Goal: Information Seeking & Learning: Learn about a topic

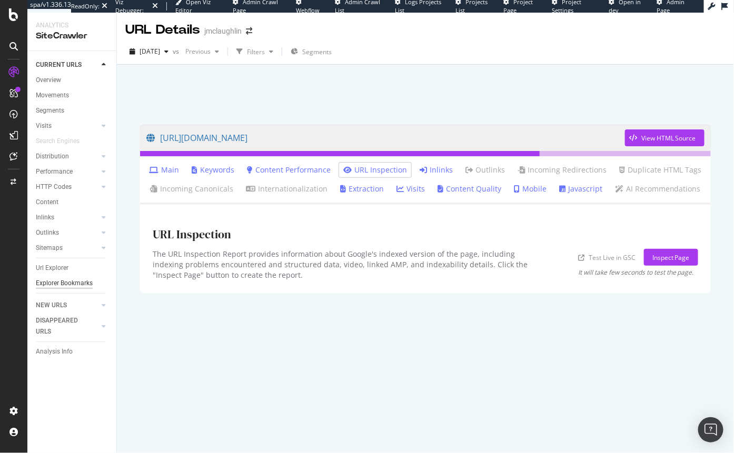
click at [65, 280] on div "Explorer Bookmarks" at bounding box center [64, 283] width 57 height 11
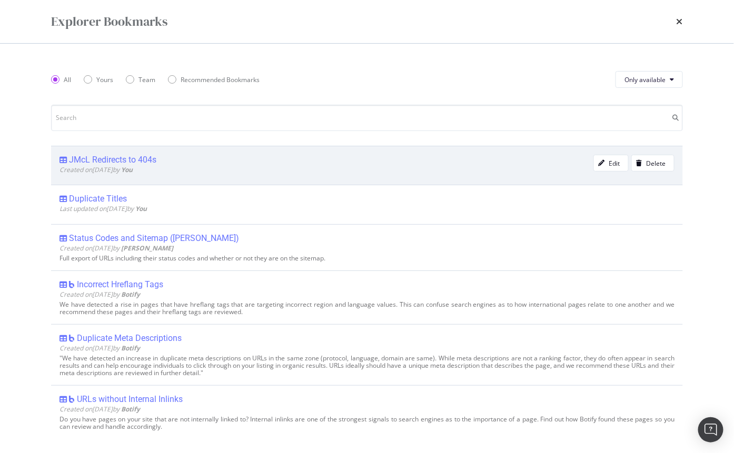
click at [210, 160] on div "JMcL Redirects to 404s" at bounding box center [326, 160] width 534 height 11
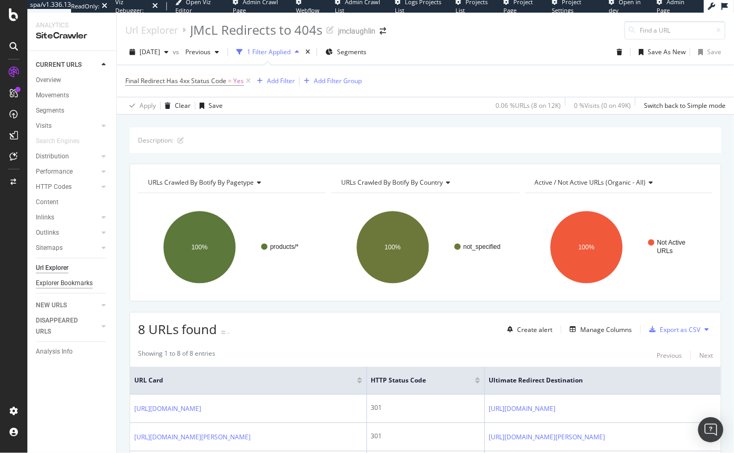
click at [76, 285] on div "Explorer Bookmarks" at bounding box center [64, 283] width 57 height 11
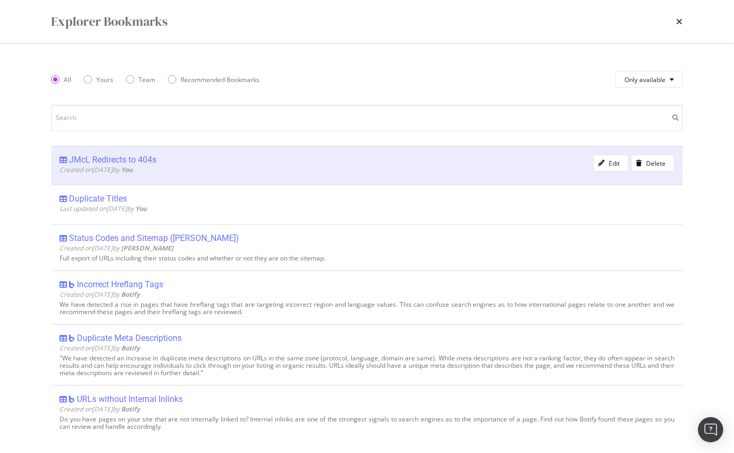
click at [462, 166] on div "Created on 2025 Aug 26th by You" at bounding box center [326, 169] width 534 height 9
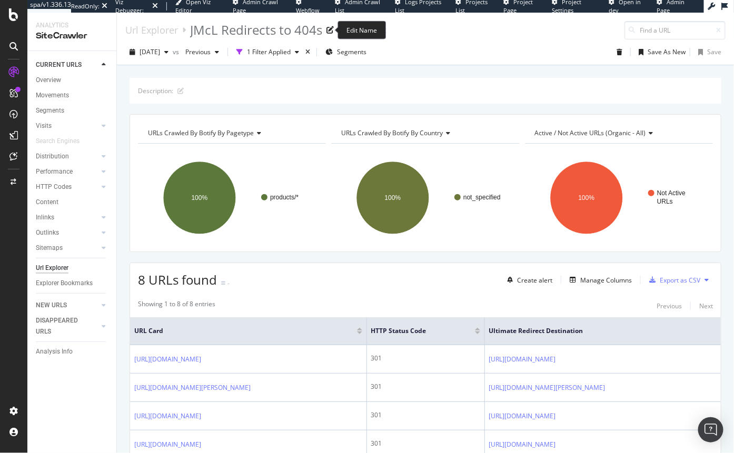
click at [329, 31] on icon at bounding box center [329, 29] width 7 height 7
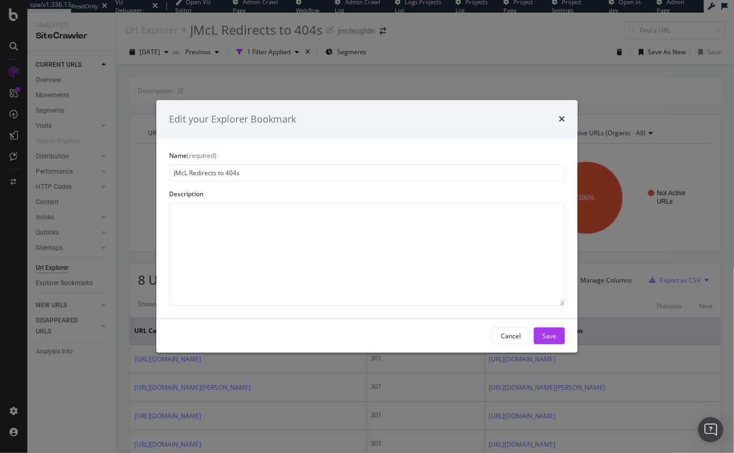
click at [525, 68] on div "Edit your Explorer Bookmark Name (required) JMcL Redirects to 404s Description …" at bounding box center [367, 226] width 734 height 453
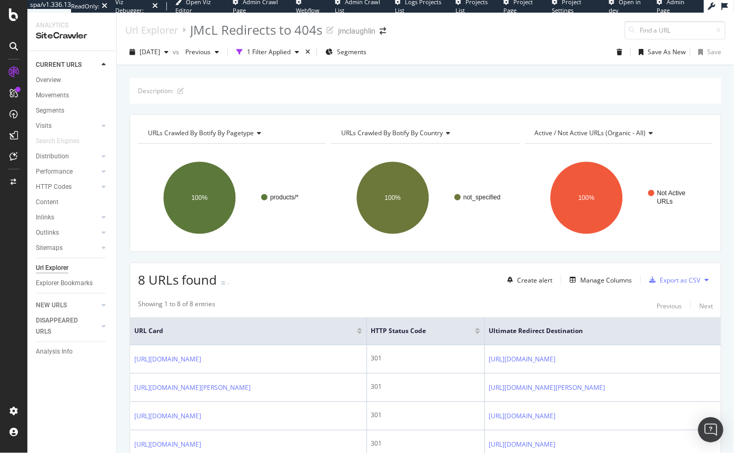
click at [724, 5] on icon at bounding box center [724, 6] width 6 height 7
click at [521, 281] on div "Create alert" at bounding box center [534, 280] width 35 height 9
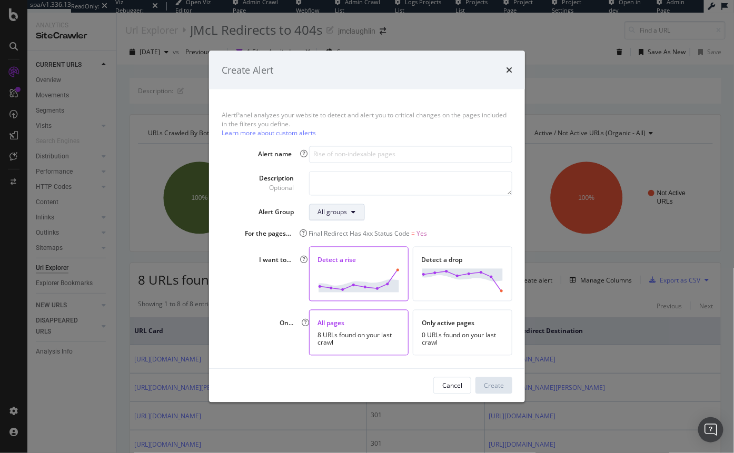
click at [344, 208] on div "All groups" at bounding box center [332, 212] width 29 height 9
click at [330, 210] on div "All groups" at bounding box center [332, 212] width 29 height 9
click at [420, 215] on div "All groups" at bounding box center [410, 212] width 203 height 17
click at [23, 88] on div "Create Alert AlertPanel analyzes your website to detect and alert you to critic…" at bounding box center [367, 226] width 734 height 453
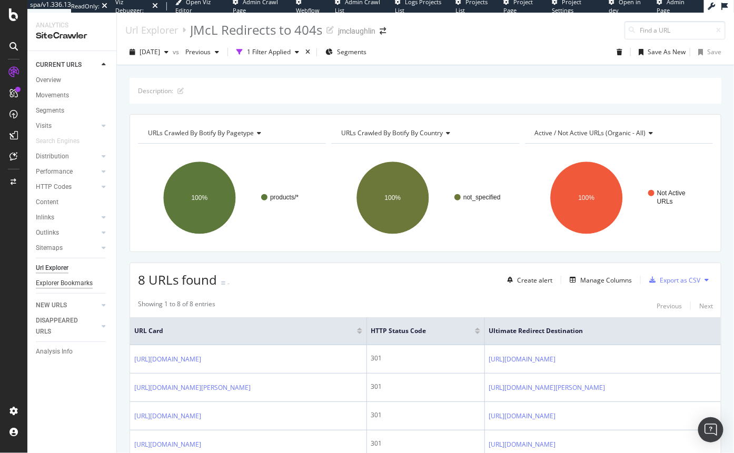
click at [53, 283] on div "Explorer Bookmarks" at bounding box center [64, 283] width 57 height 11
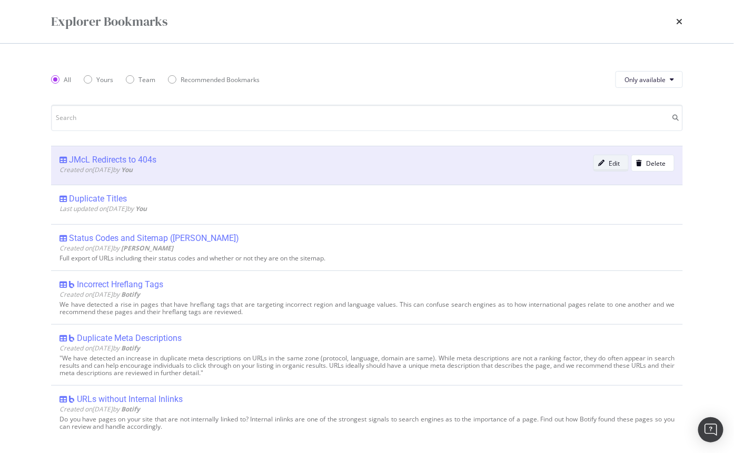
click at [601, 162] on div "modal" at bounding box center [601, 163] width 15 height 6
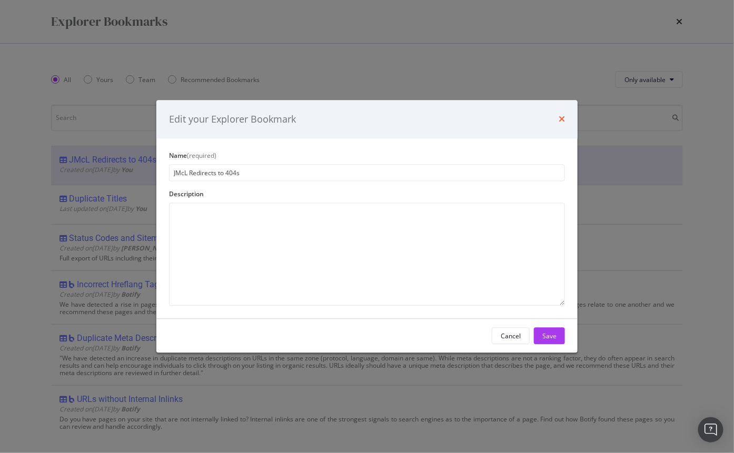
click at [561, 116] on icon "times" at bounding box center [562, 119] width 6 height 8
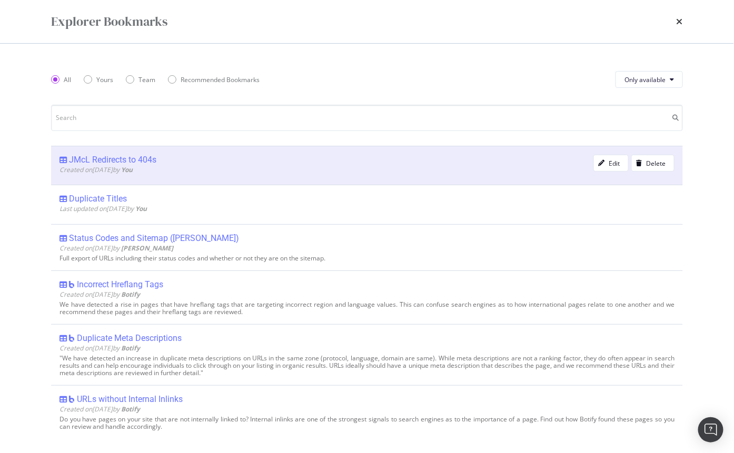
click at [98, 158] on div "JMcL Redirects to 404s" at bounding box center [112, 160] width 87 height 11
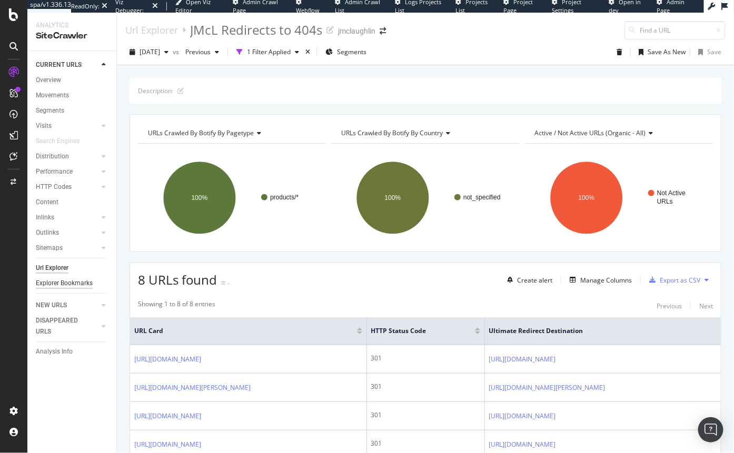
click at [80, 284] on div "Explorer Bookmarks" at bounding box center [64, 283] width 57 height 11
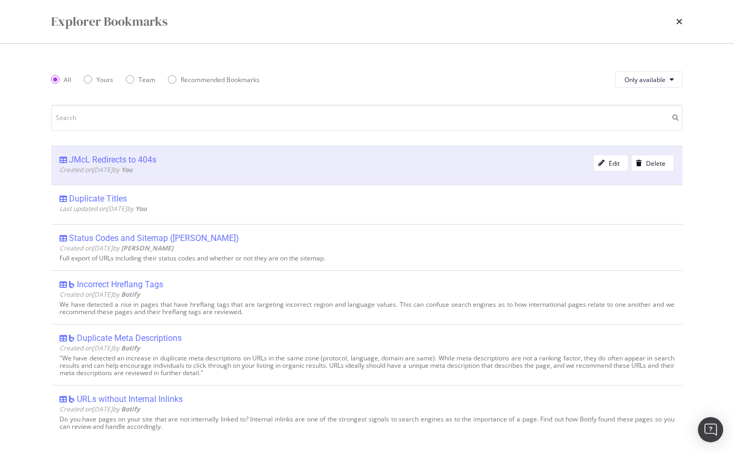
click at [111, 162] on div "JMcL Redirects to 404s" at bounding box center [112, 160] width 87 height 11
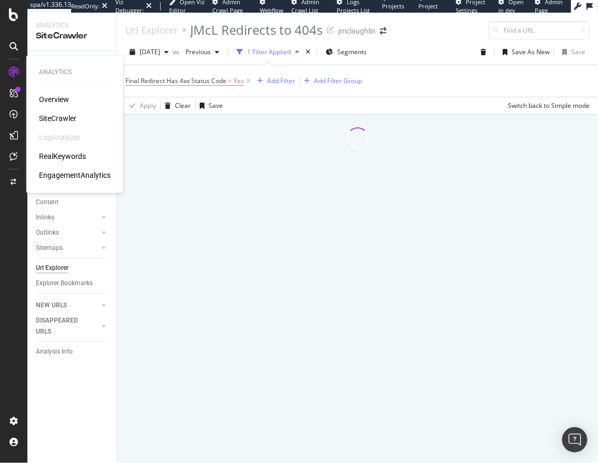
click at [76, 122] on div "SiteCrawler" at bounding box center [57, 118] width 37 height 11
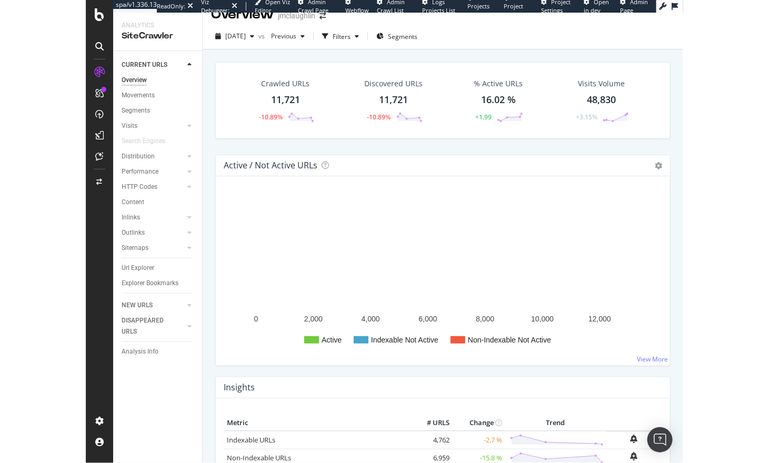
scroll to position [16, 0]
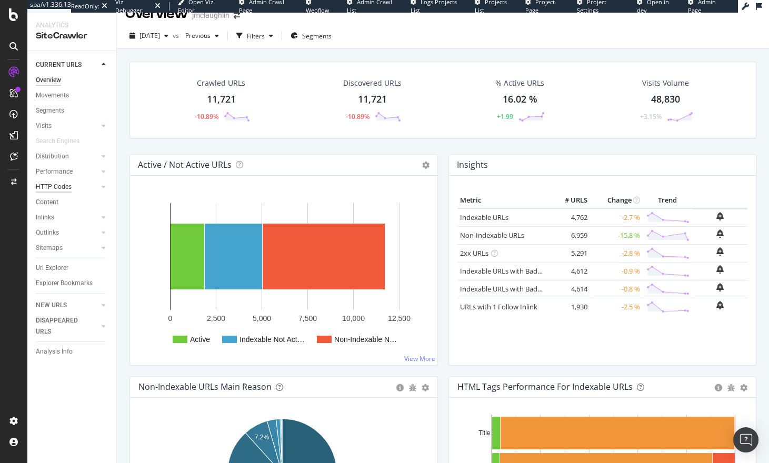
click at [68, 187] on div "HTTP Codes" at bounding box center [54, 187] width 36 height 11
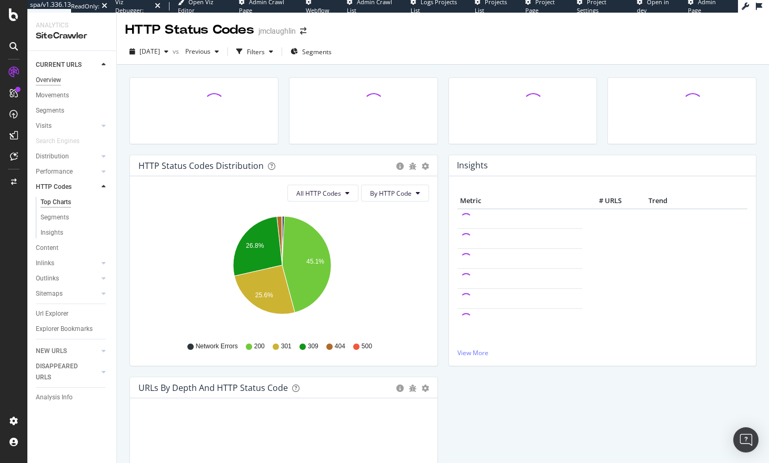
click at [44, 79] on div "Overview" at bounding box center [48, 80] width 25 height 11
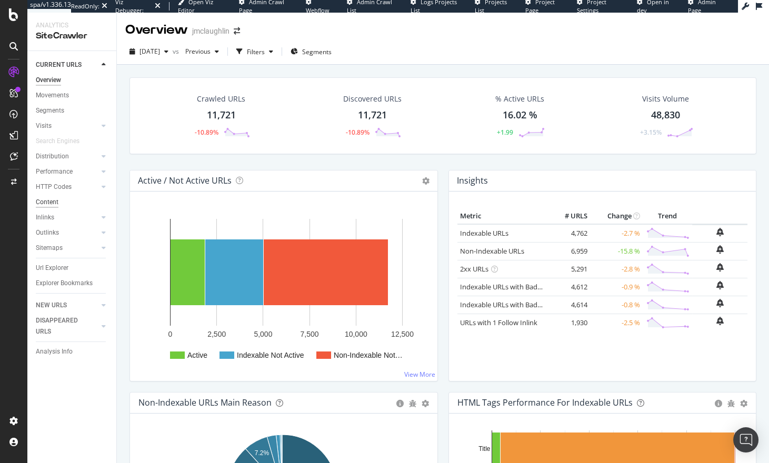
click at [52, 198] on div "Content" at bounding box center [47, 202] width 23 height 11
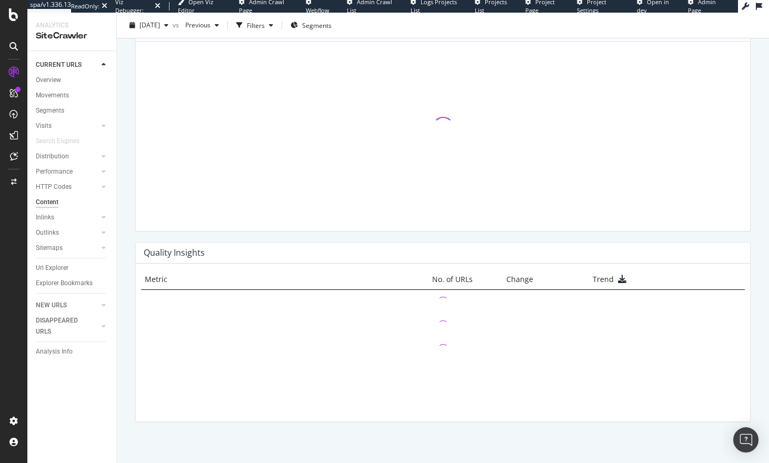
scroll to position [618, 0]
click at [61, 271] on div "Url Explorer" at bounding box center [52, 268] width 33 height 11
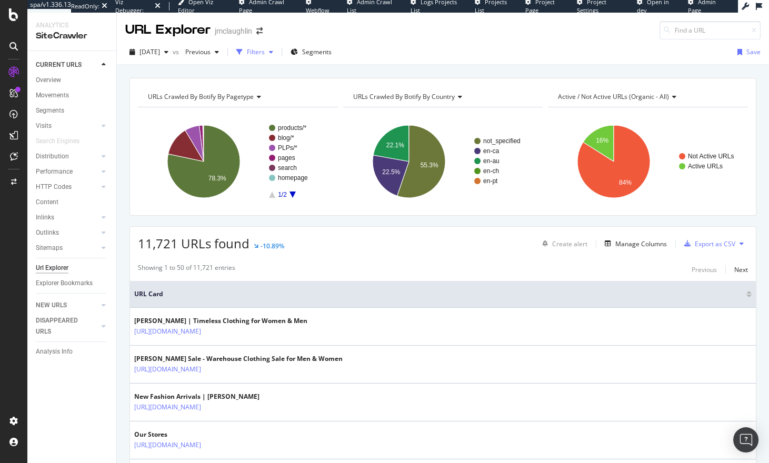
click at [265, 55] on div "Filters" at bounding box center [256, 51] width 18 height 9
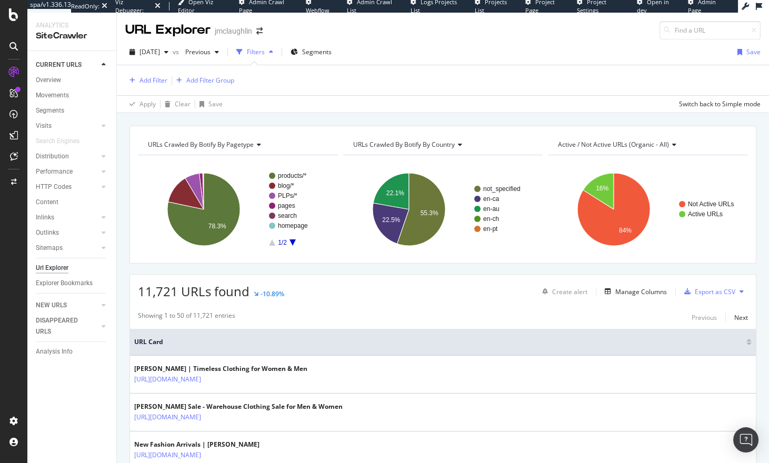
click at [265, 55] on div "Filters" at bounding box center [256, 51] width 18 height 9
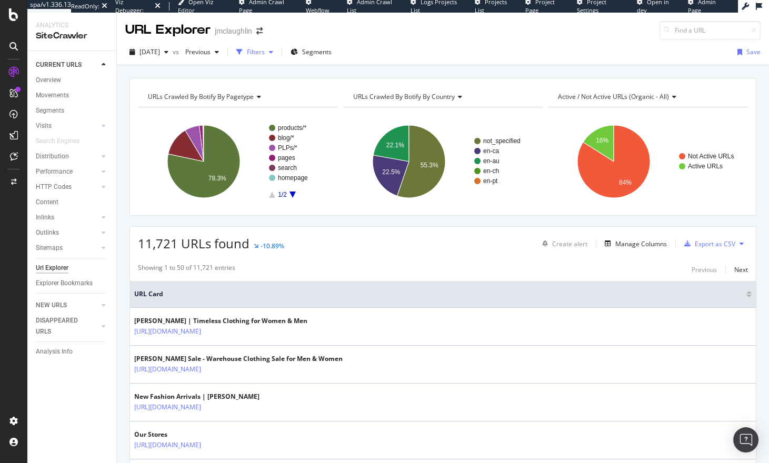
click at [265, 55] on div "Filters" at bounding box center [256, 51] width 18 height 9
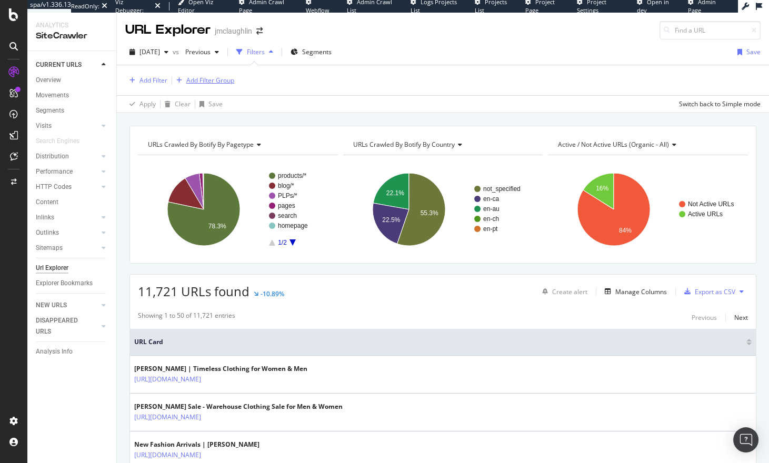
click at [205, 82] on div "Add Filter Group" at bounding box center [210, 80] width 48 height 9
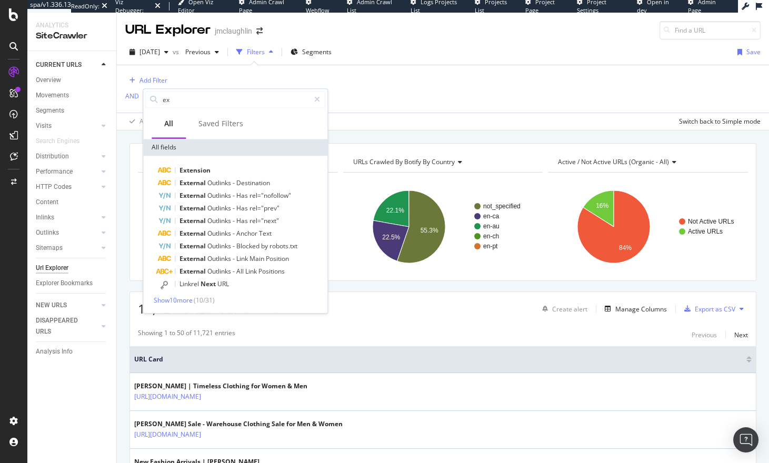
type input "e"
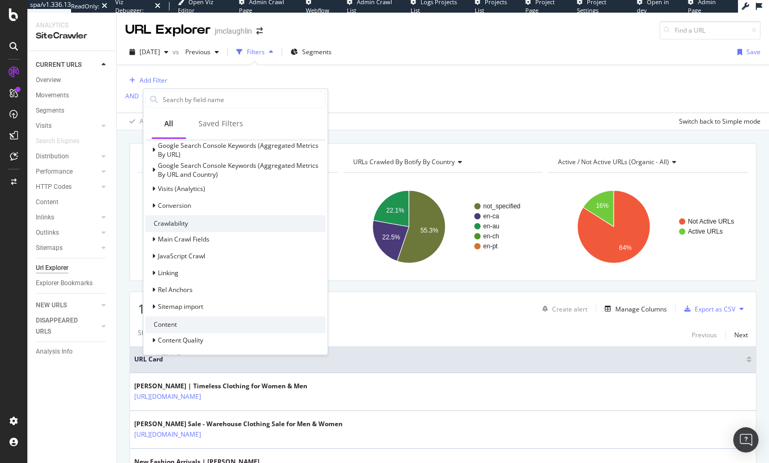
scroll to position [271, 0]
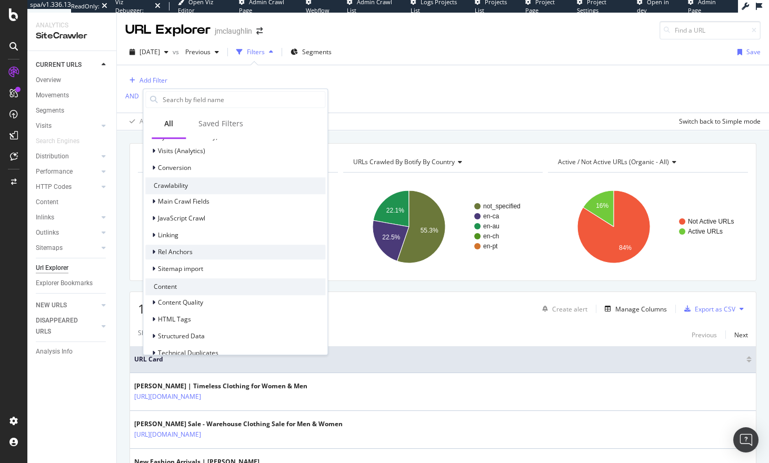
click at [155, 252] on icon at bounding box center [153, 252] width 3 height 6
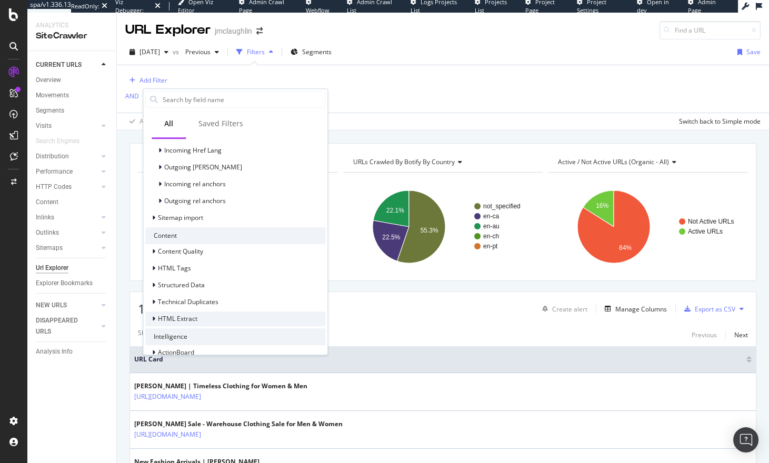
scroll to position [400, 0]
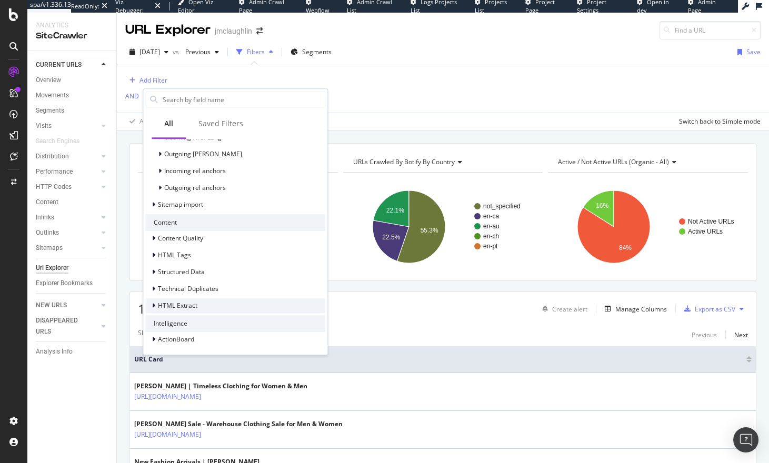
click at [153, 304] on icon at bounding box center [153, 306] width 3 height 6
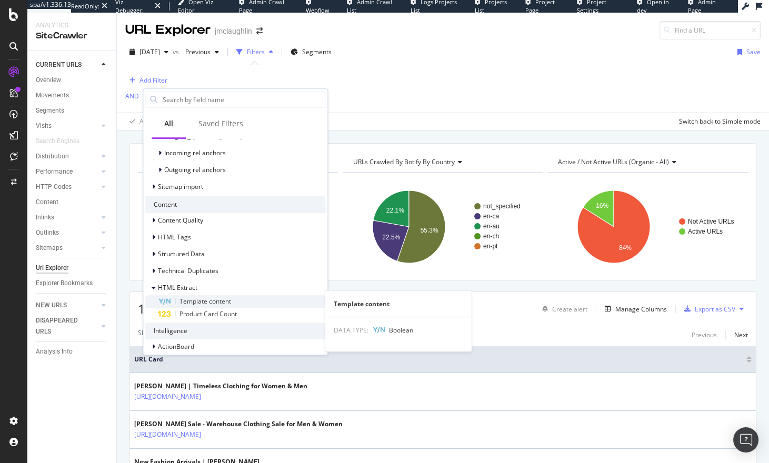
scroll to position [425, 0]
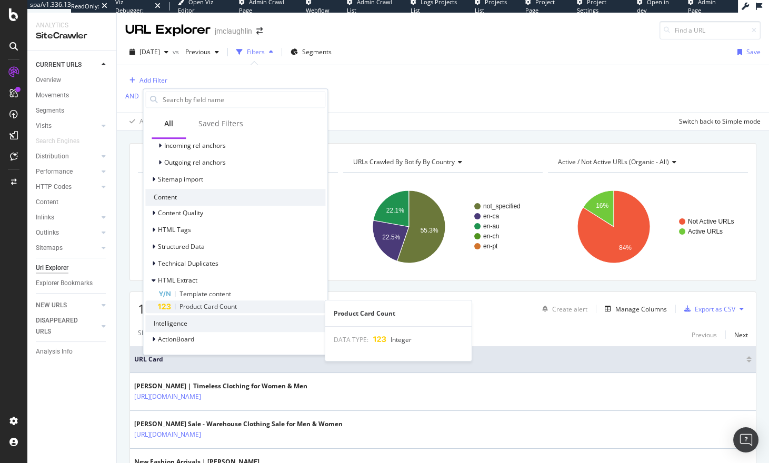
click at [200, 304] on span "Product Card Count" at bounding box center [208, 306] width 57 height 9
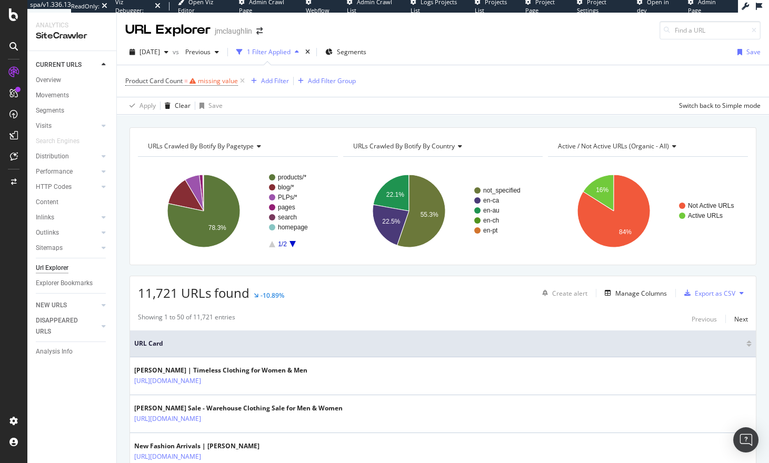
click at [342, 107] on div "Product Card Count = missing value Add Filter Add Filter Group Apply Clear Save…" at bounding box center [442, 89] width 635 height 49
click at [597, 293] on div "Manage Columns" at bounding box center [641, 293] width 52 height 9
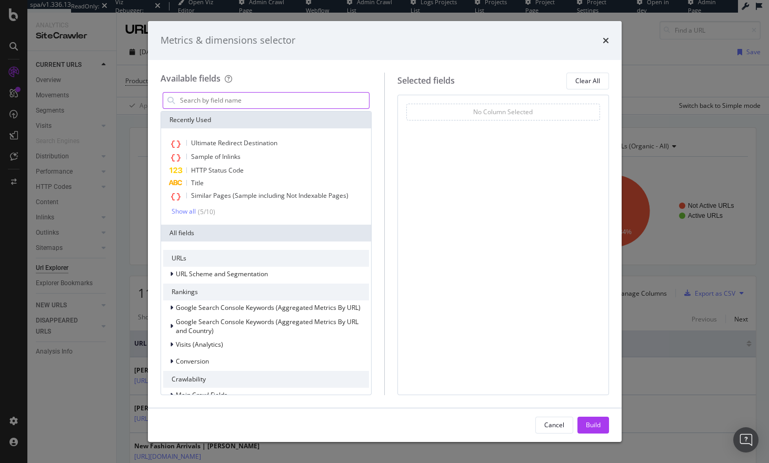
click at [227, 98] on input "modal" at bounding box center [274, 101] width 191 height 16
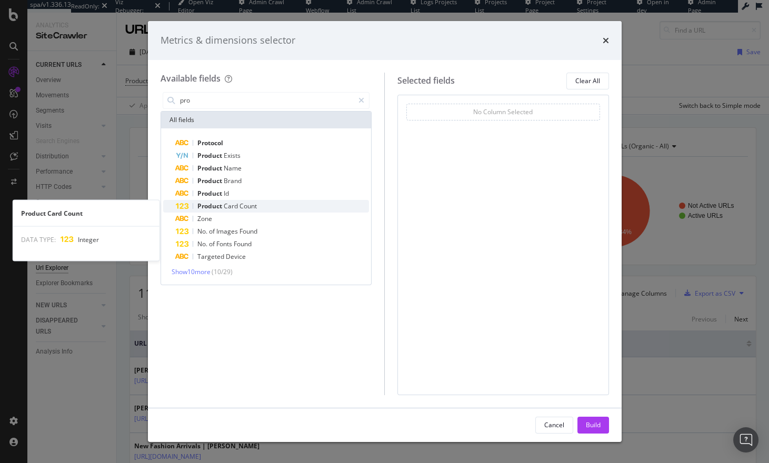
type input "pro"
click at [245, 208] on span "Count" at bounding box center [248, 206] width 17 height 9
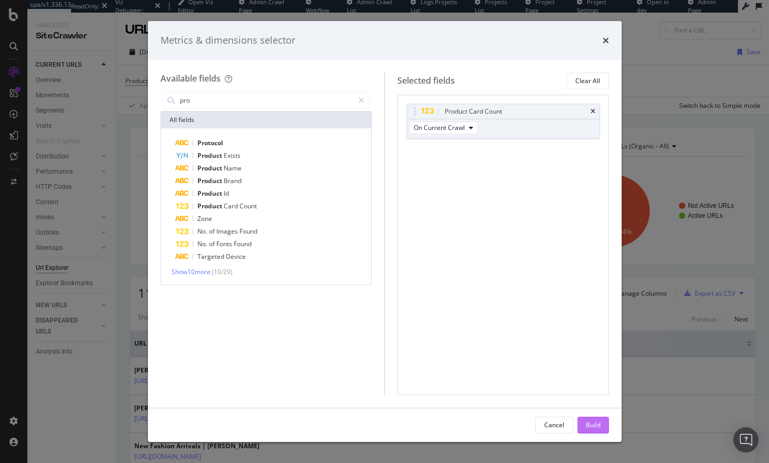
click at [597, 433] on div "Build" at bounding box center [593, 426] width 15 height 16
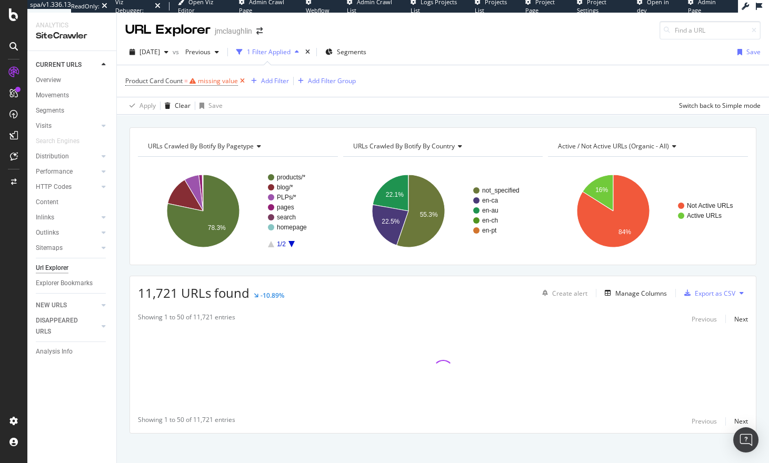
click at [240, 80] on icon at bounding box center [242, 81] width 9 height 11
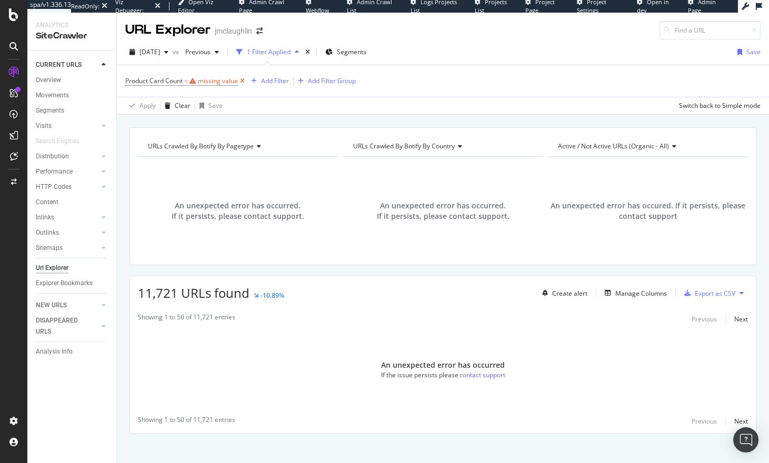
click at [243, 80] on icon at bounding box center [242, 81] width 9 height 11
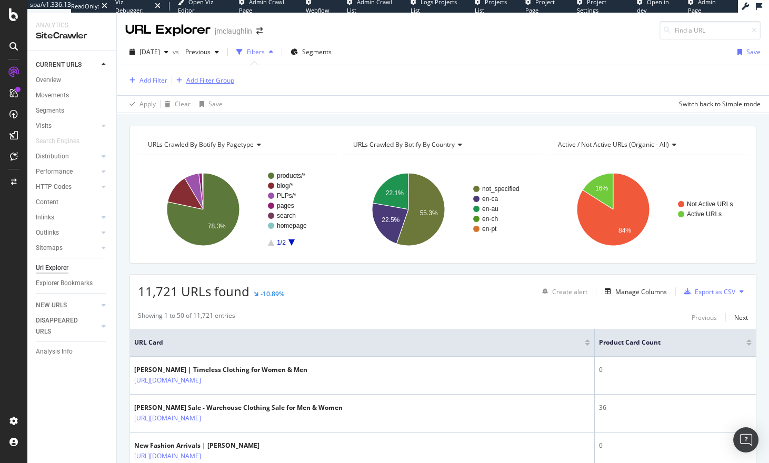
click at [196, 78] on div "Add Filter Group" at bounding box center [210, 80] width 48 height 9
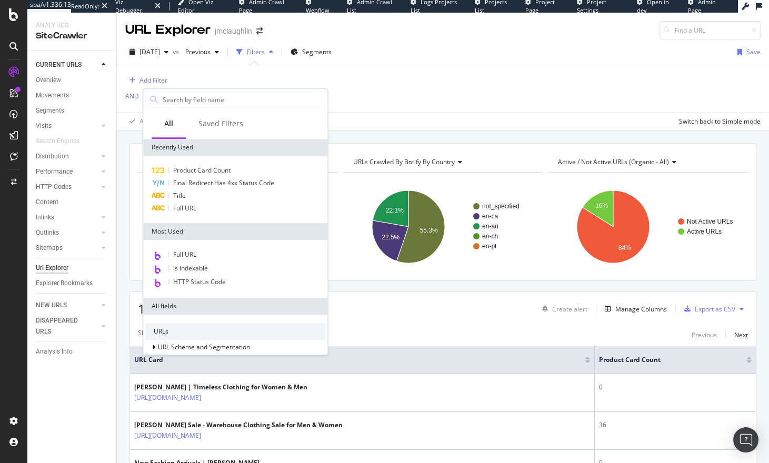
click at [353, 69] on div "Add Filter AND Add Filter" at bounding box center [442, 88] width 635 height 47
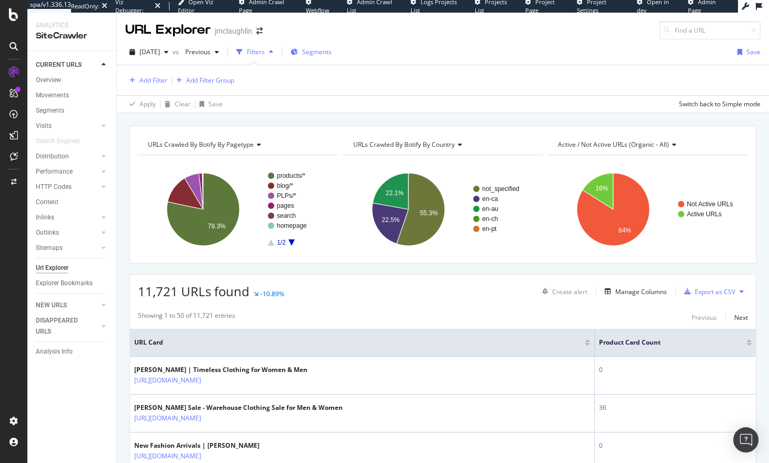
click at [332, 55] on span "Segments" at bounding box center [316, 51] width 29 height 9
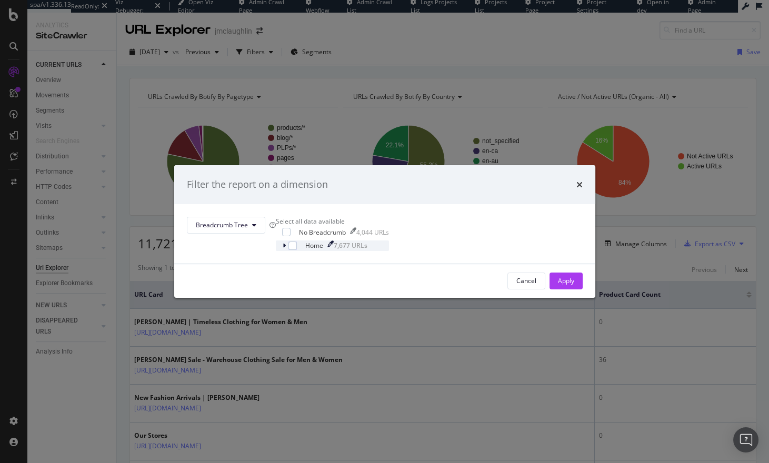
click at [286, 249] on icon "modal" at bounding box center [284, 246] width 3 height 6
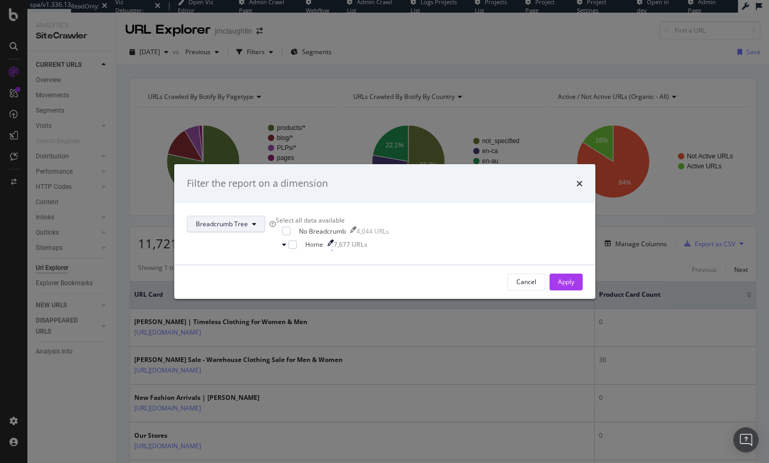
click at [248, 220] on span "Breadcrumb Tree" at bounding box center [222, 224] width 52 height 9
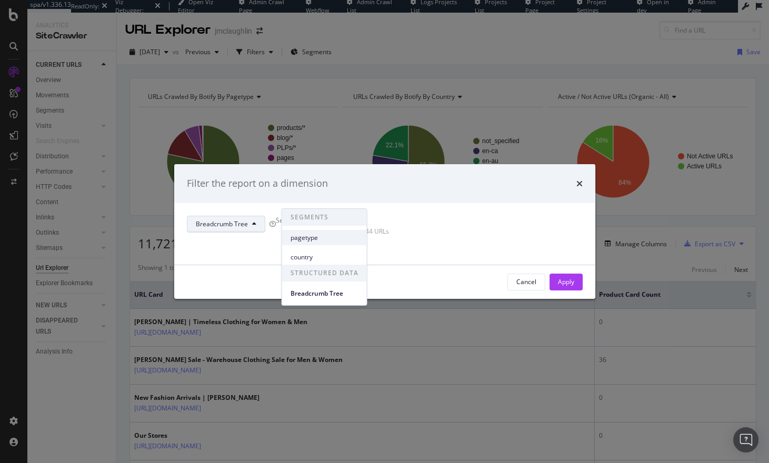
click at [310, 241] on span "pagetype" at bounding box center [325, 237] width 68 height 9
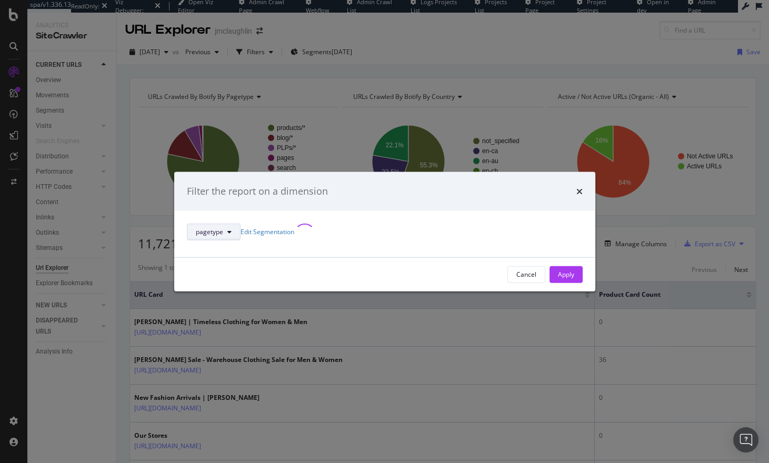
click at [241, 223] on button "pagetype" at bounding box center [214, 231] width 54 height 17
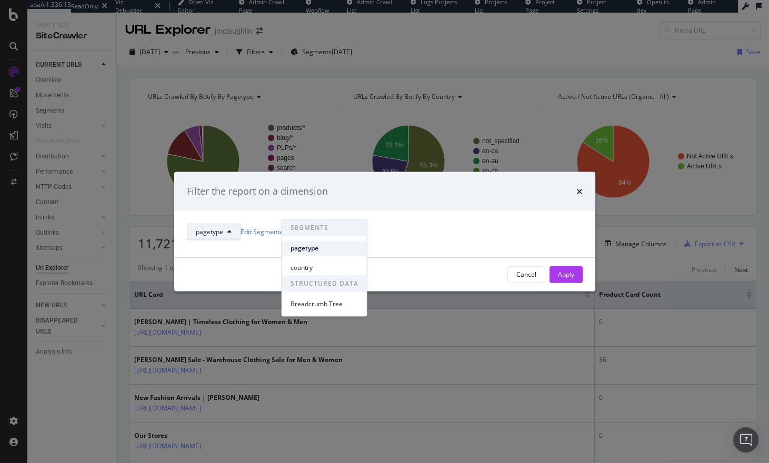
click at [302, 252] on span "pagetype" at bounding box center [325, 248] width 68 height 9
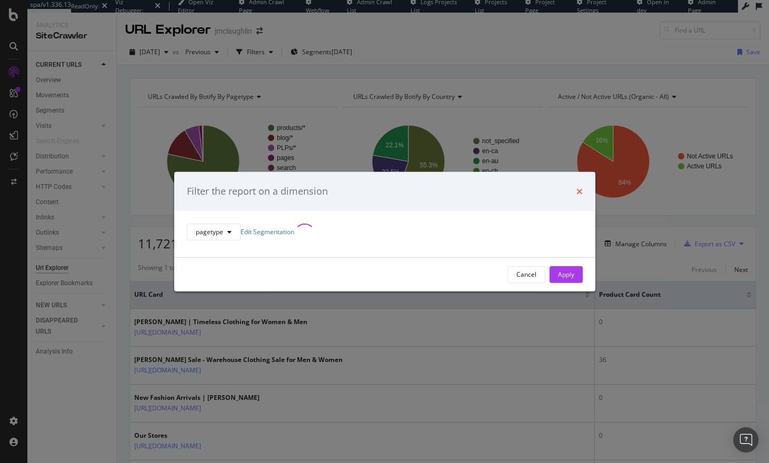
click at [577, 187] on icon "times" at bounding box center [580, 191] width 6 height 8
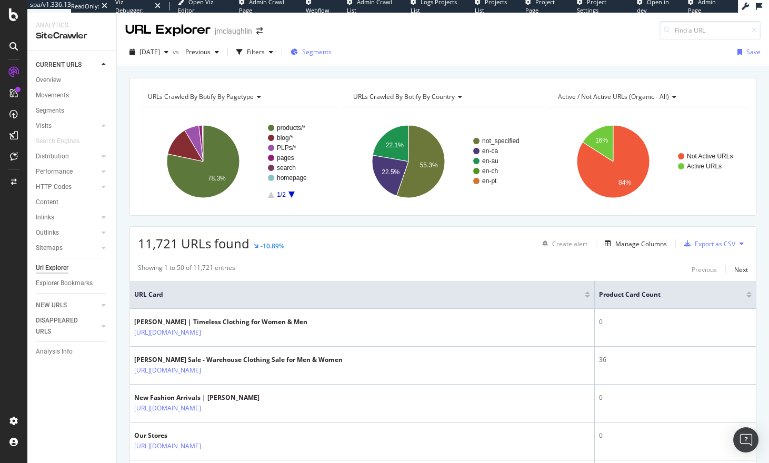
click at [332, 47] on span "Segments" at bounding box center [316, 51] width 29 height 9
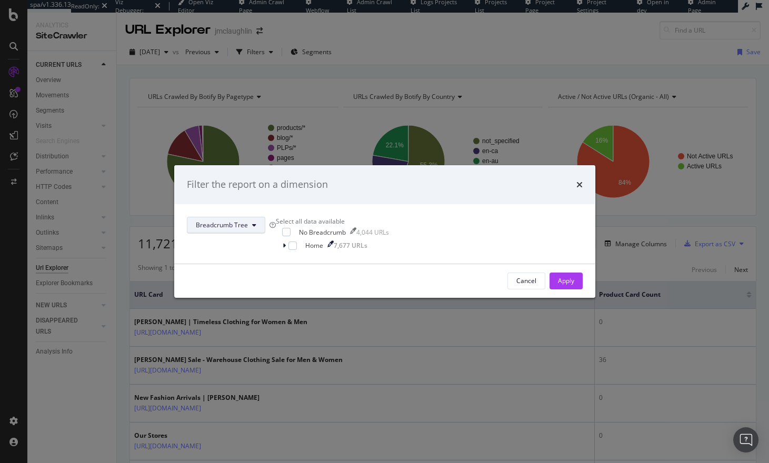
click at [265, 217] on button "Breadcrumb Tree" at bounding box center [226, 225] width 78 height 17
click at [320, 254] on div "pagetype" at bounding box center [324, 248] width 85 height 15
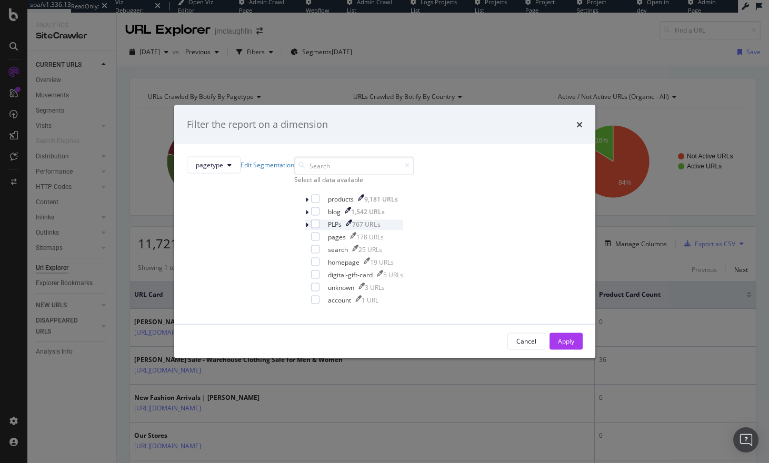
click at [305, 230] on div "modal" at bounding box center [308, 225] width 6 height 11
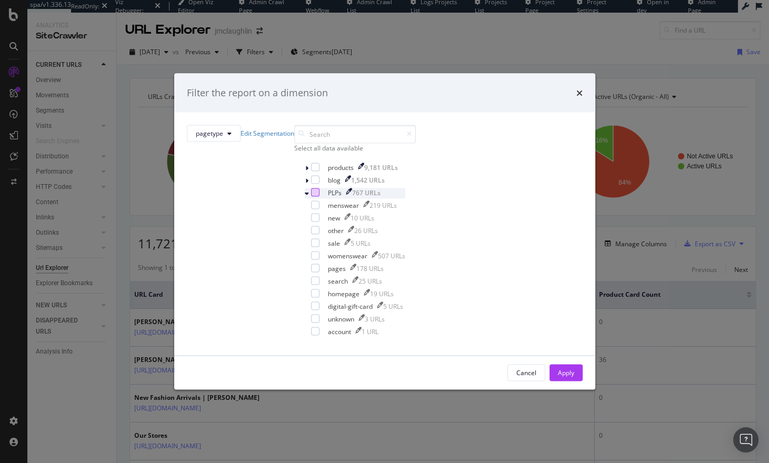
click at [311, 196] on div "modal" at bounding box center [315, 192] width 8 height 8
click at [558, 378] on div "Apply" at bounding box center [566, 373] width 16 height 9
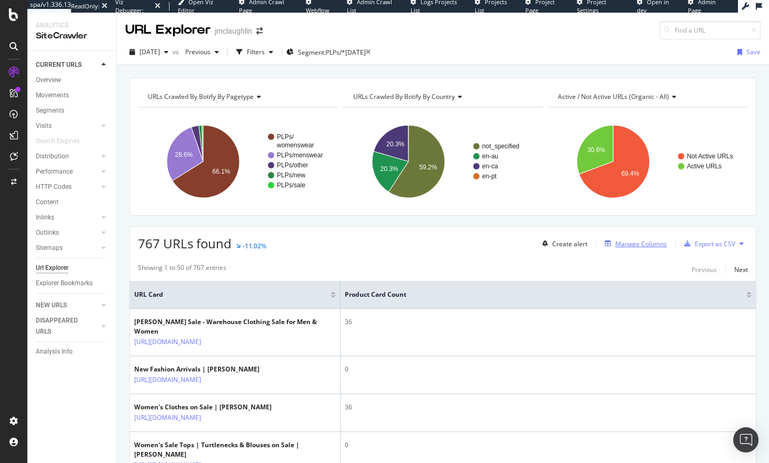
click at [597, 242] on div "Manage Columns" at bounding box center [641, 244] width 52 height 9
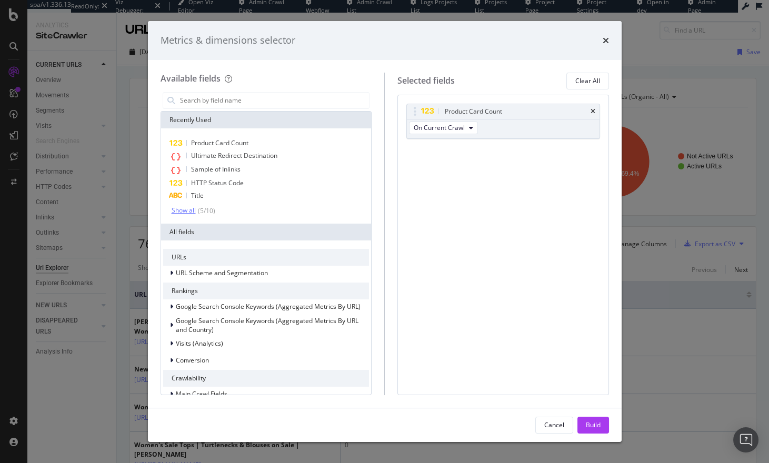
click at [178, 211] on div "Show all" at bounding box center [184, 210] width 24 height 7
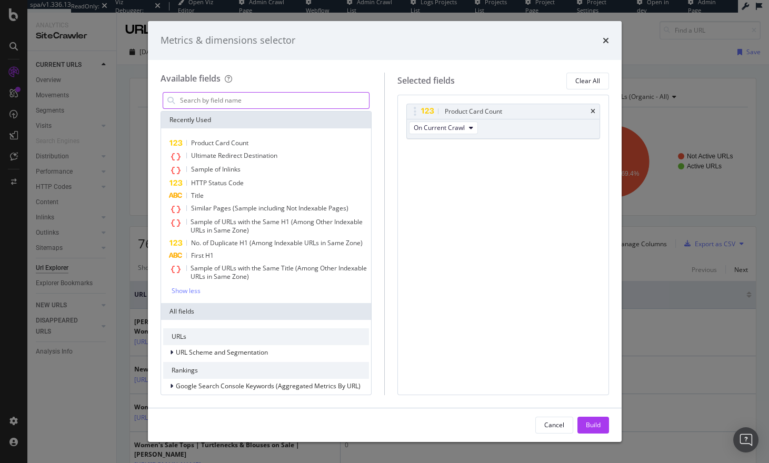
click at [197, 104] on input "modal" at bounding box center [274, 101] width 191 height 16
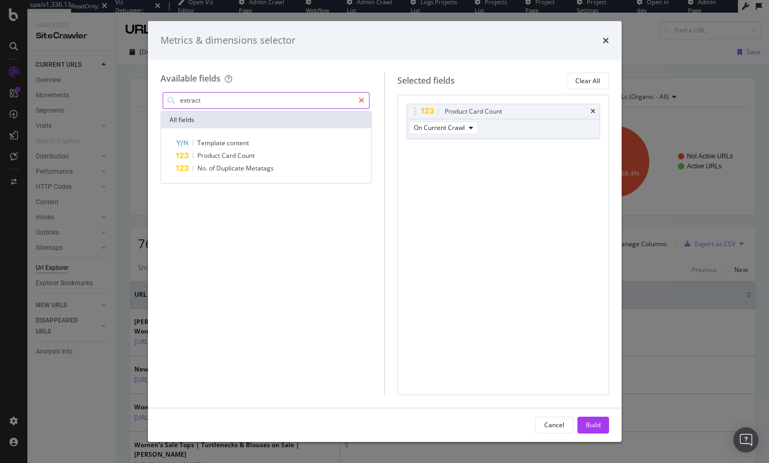
type input "extract"
click at [363, 102] on icon "modal" at bounding box center [362, 100] width 6 height 7
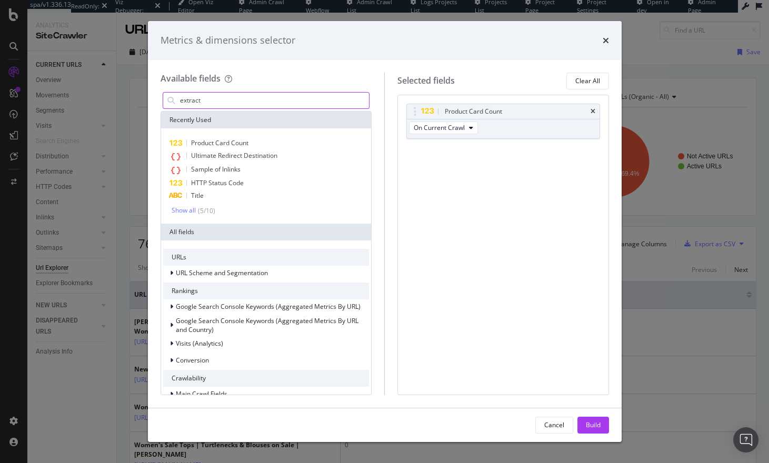
click at [597, 203] on div "Metrics & dimensions selector Available fields extract Recently Used Product Ca…" at bounding box center [384, 231] width 769 height 463
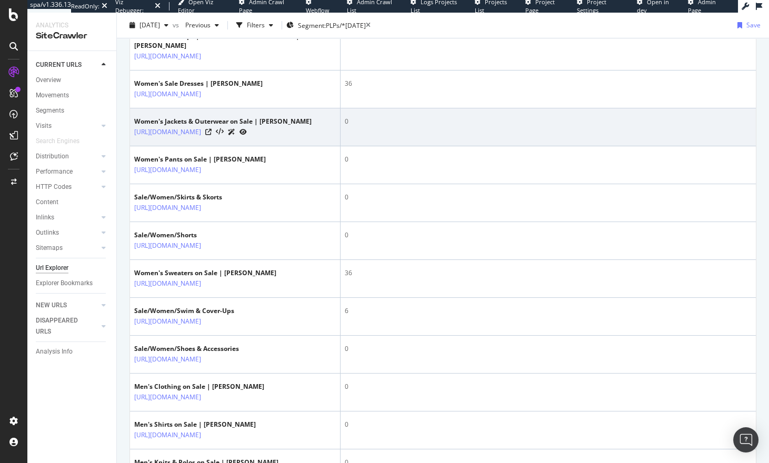
scroll to position [474, 0]
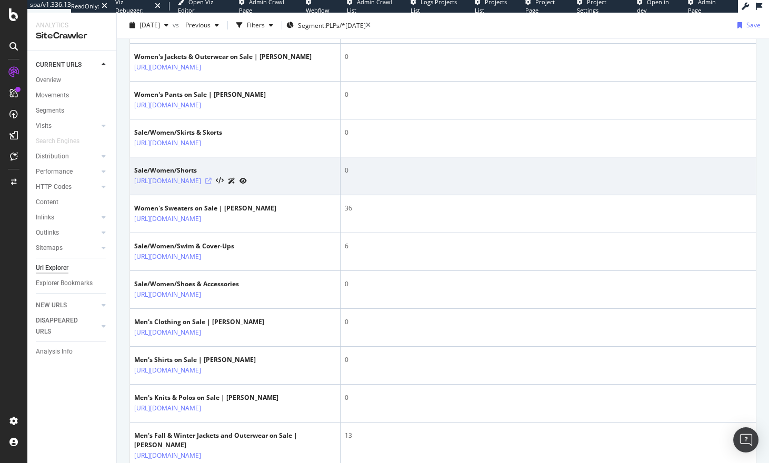
click at [212, 184] on icon at bounding box center [208, 181] width 6 height 6
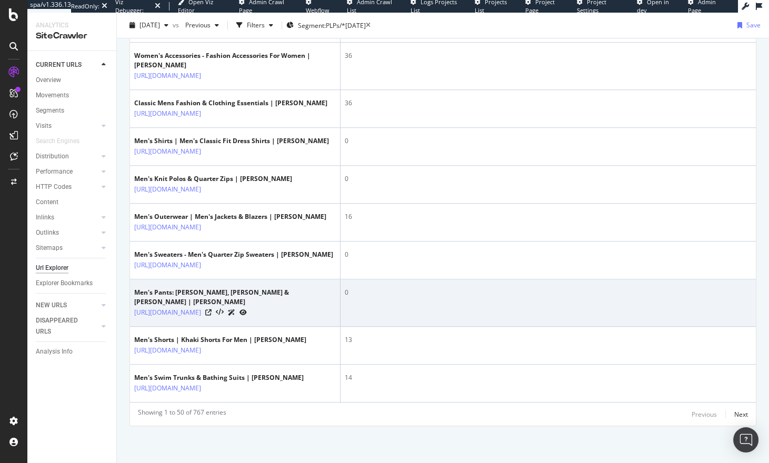
scroll to position [2255, 0]
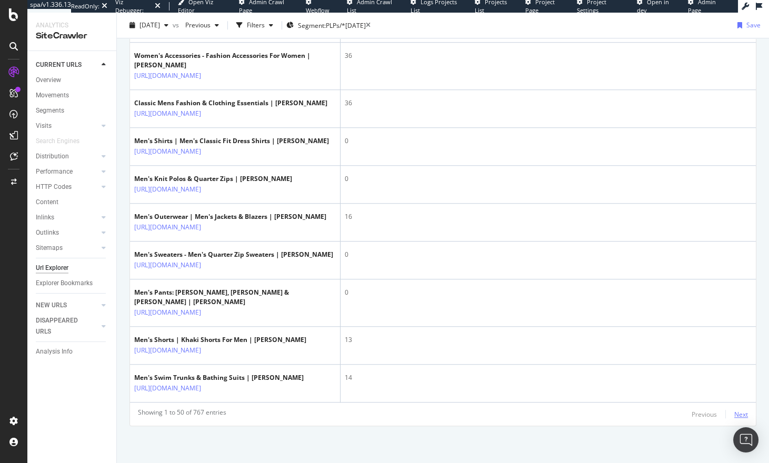
click at [597, 419] on div "Next" at bounding box center [741, 414] width 14 height 9
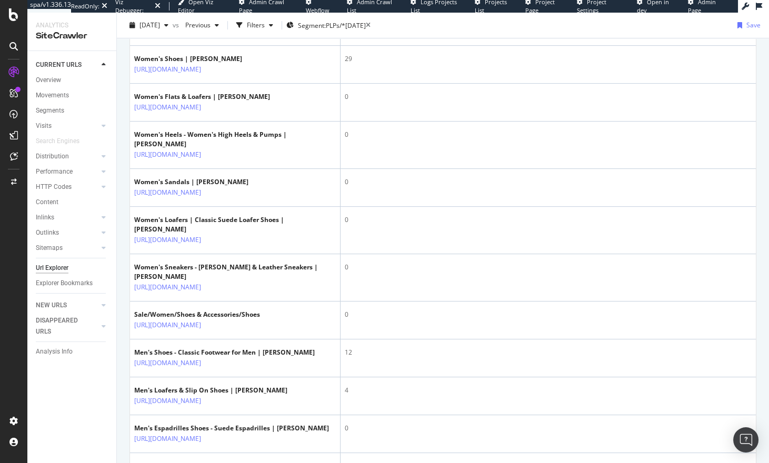
scroll to position [1082, 0]
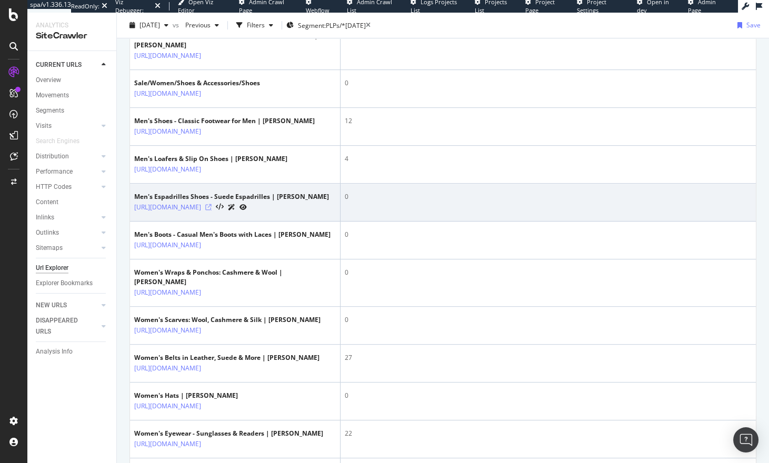
click at [212, 211] on icon at bounding box center [208, 207] width 6 height 6
click at [247, 211] on icon at bounding box center [243, 207] width 7 height 6
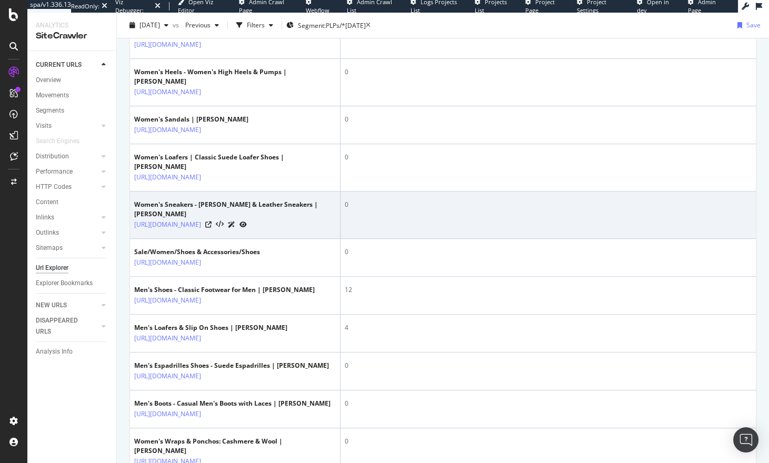
scroll to position [0, 0]
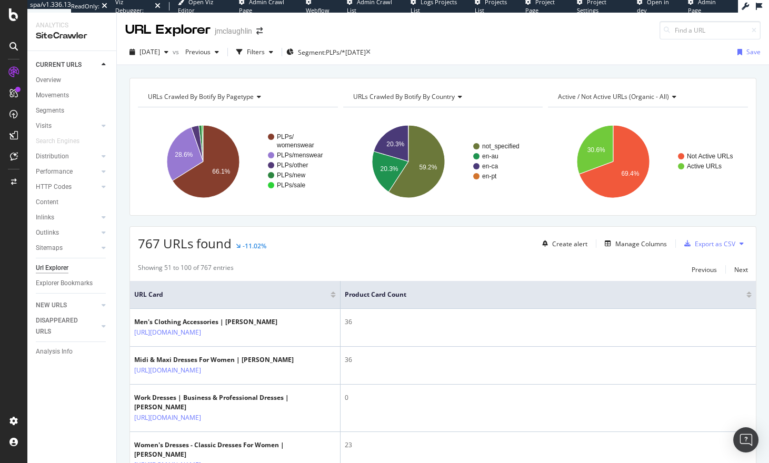
click at [597, 296] on div at bounding box center [749, 296] width 5 height 3
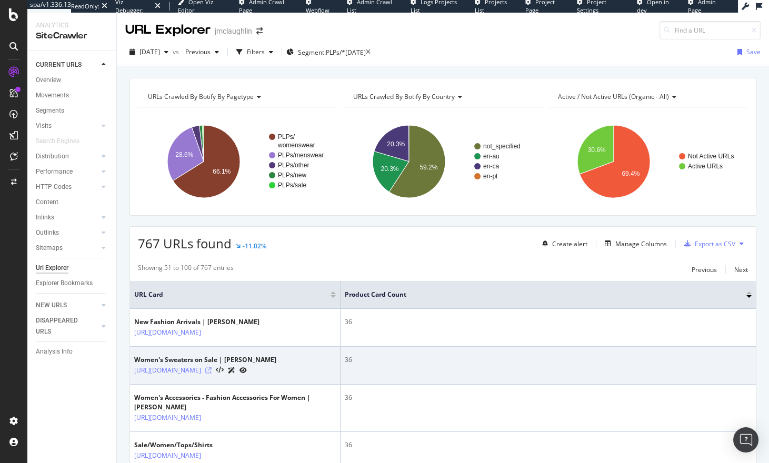
click at [212, 374] on icon at bounding box center [208, 370] width 6 height 6
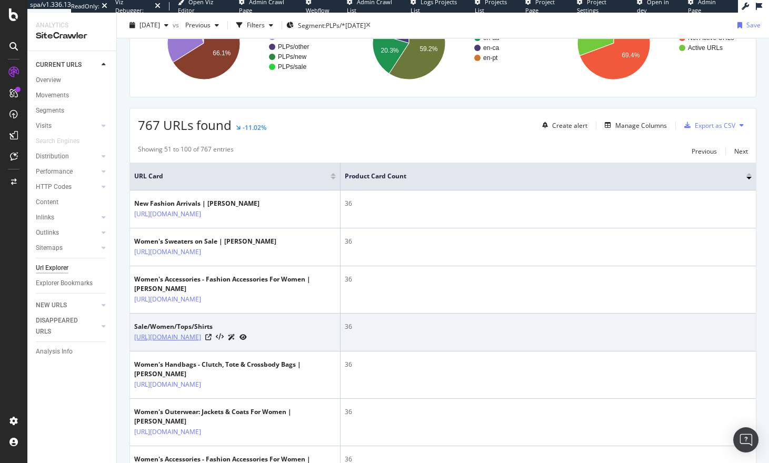
scroll to position [140, 0]
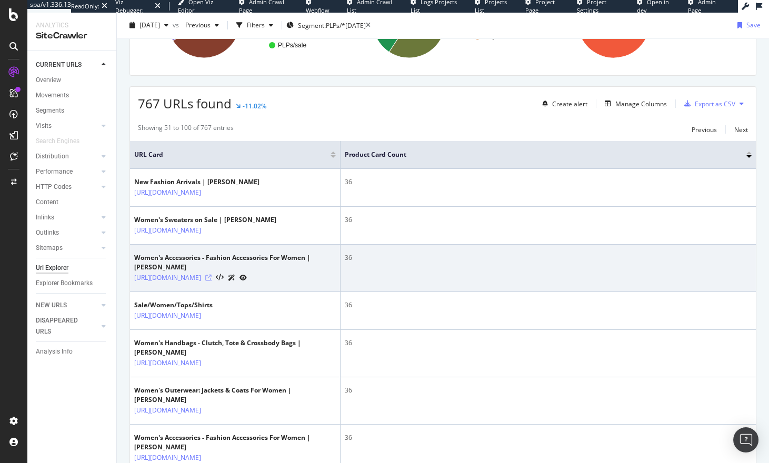
click at [212, 281] on icon at bounding box center [208, 278] width 6 height 6
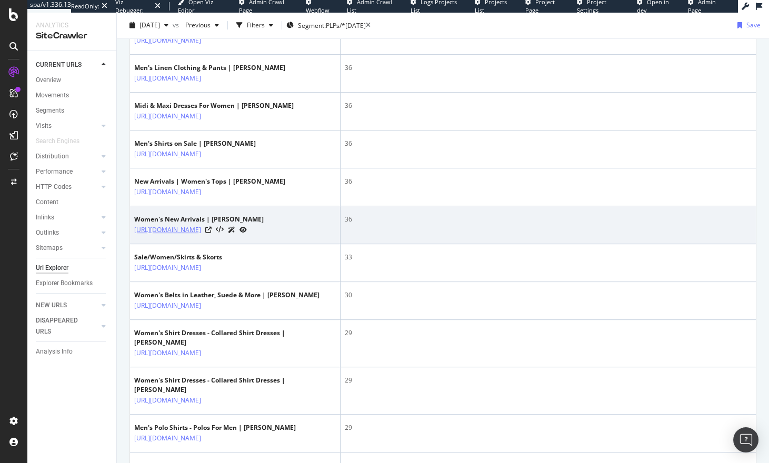
scroll to position [1248, 0]
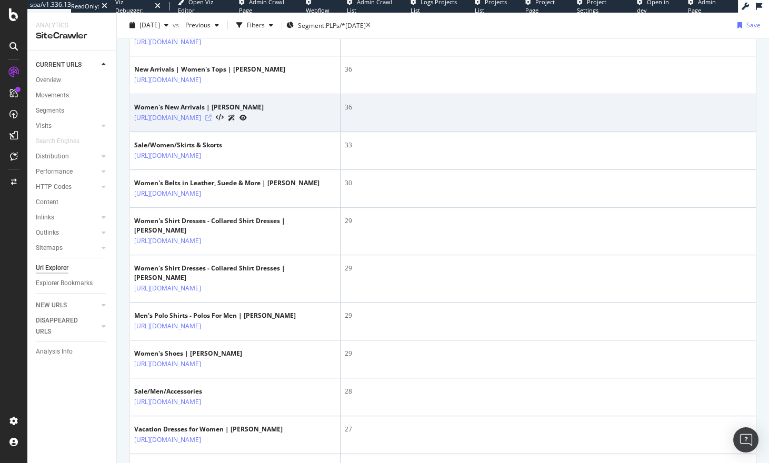
click at [212, 121] on icon at bounding box center [208, 118] width 6 height 6
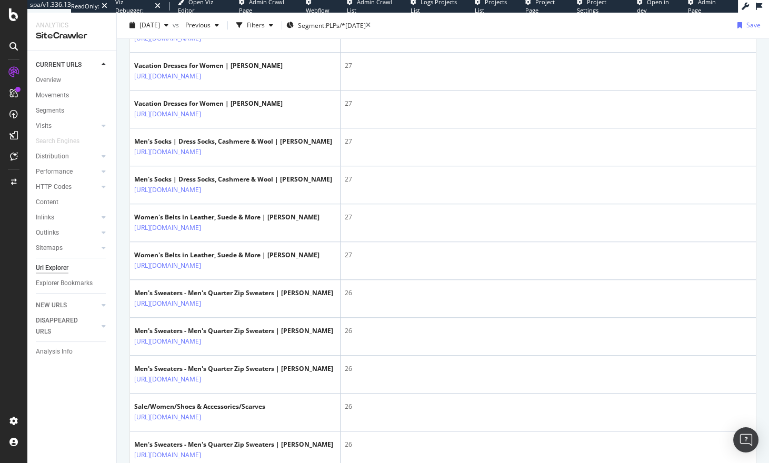
scroll to position [1687, 0]
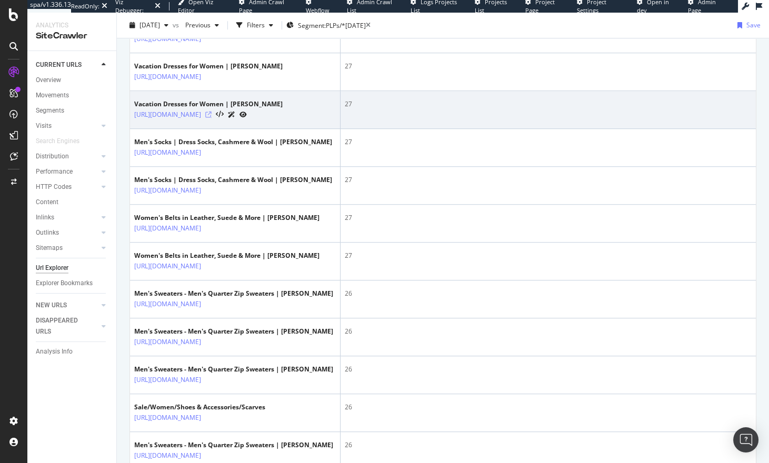
click at [212, 118] on icon at bounding box center [208, 115] width 6 height 6
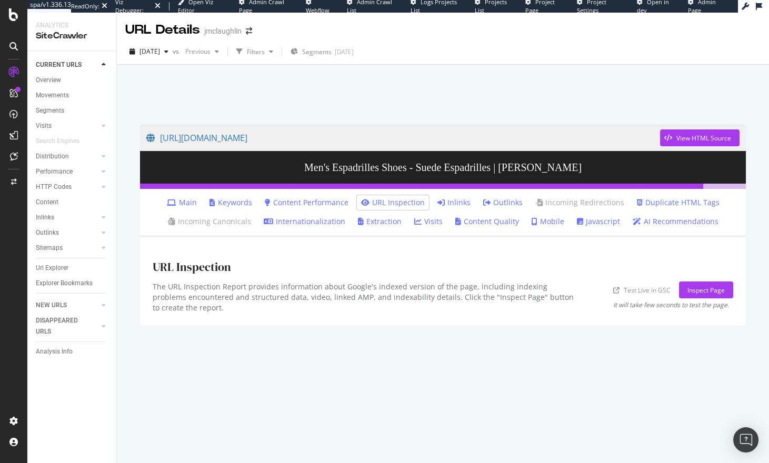
click at [191, 199] on link "Main" at bounding box center [182, 202] width 30 height 11
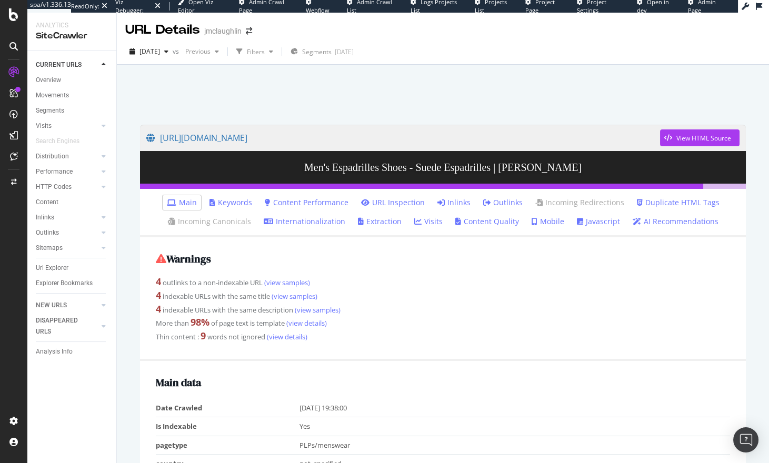
click at [400, 203] on link "URL Inspection" at bounding box center [393, 202] width 64 height 11
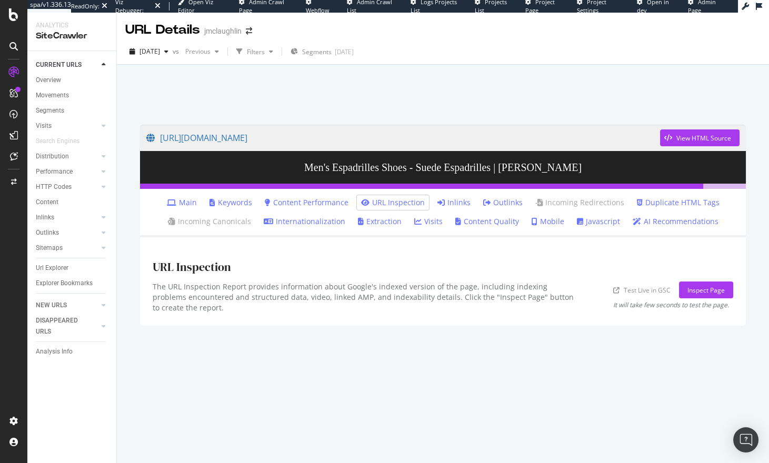
click at [489, 202] on icon at bounding box center [486, 202] width 7 height 7
